Goal: Information Seeking & Learning: Learn about a topic

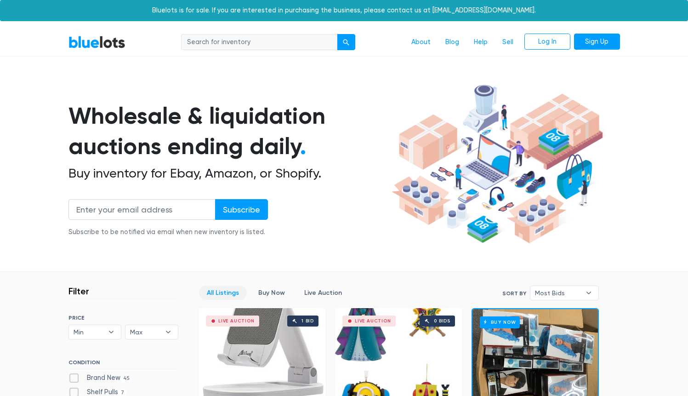
click at [271, 48] on input "search" at bounding box center [259, 42] width 156 height 17
type input "toys"
click at [337, 34] on button "submit" at bounding box center [346, 42] width 18 height 17
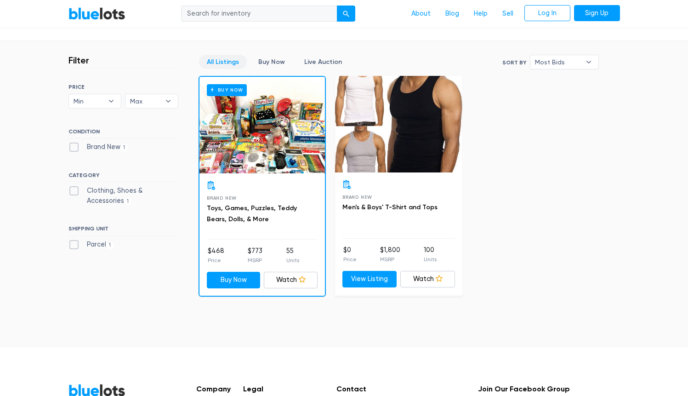
scroll to position [238, 0]
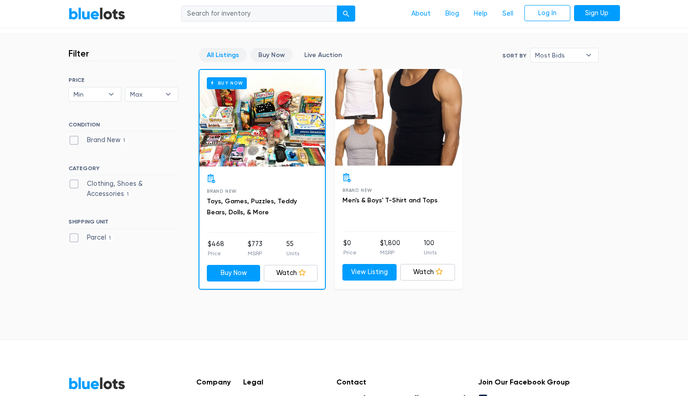
click at [273, 54] on link "Buy Now" at bounding box center [271, 55] width 42 height 14
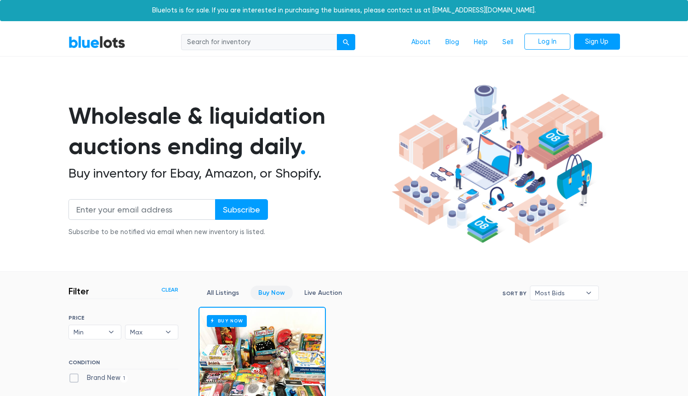
scroll to position [247, 0]
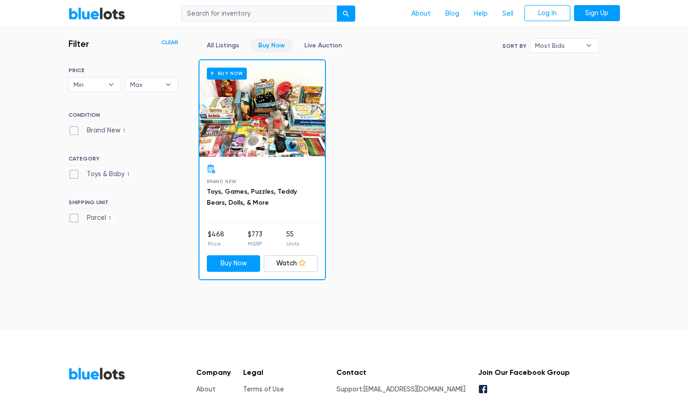
click at [256, 131] on div "Buy Now" at bounding box center [261, 108] width 125 height 97
click at [208, 13] on input "search" at bounding box center [259, 14] width 156 height 17
type input "lego"
click at [337, 6] on button "submit" at bounding box center [346, 14] width 18 height 17
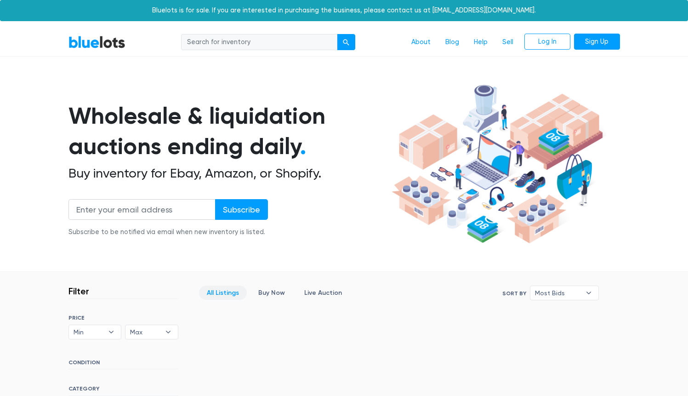
click at [194, 43] on input "search" at bounding box center [259, 42] width 156 height 17
type input "shoes"
click at [337, 34] on button "submit" at bounding box center [346, 42] width 18 height 17
click at [206, 43] on input "search" at bounding box center [259, 42] width 156 height 17
type input "perfume"
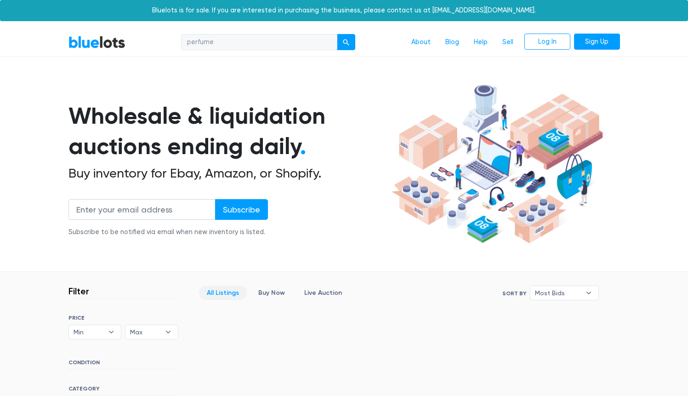
click at [337, 34] on button "submit" at bounding box center [346, 42] width 18 height 17
click at [205, 41] on input "search" at bounding box center [259, 42] width 156 height 17
type input "beauty"
click at [337, 34] on button "submit" at bounding box center [346, 42] width 18 height 17
